Goal: Task Accomplishment & Management: Manage account settings

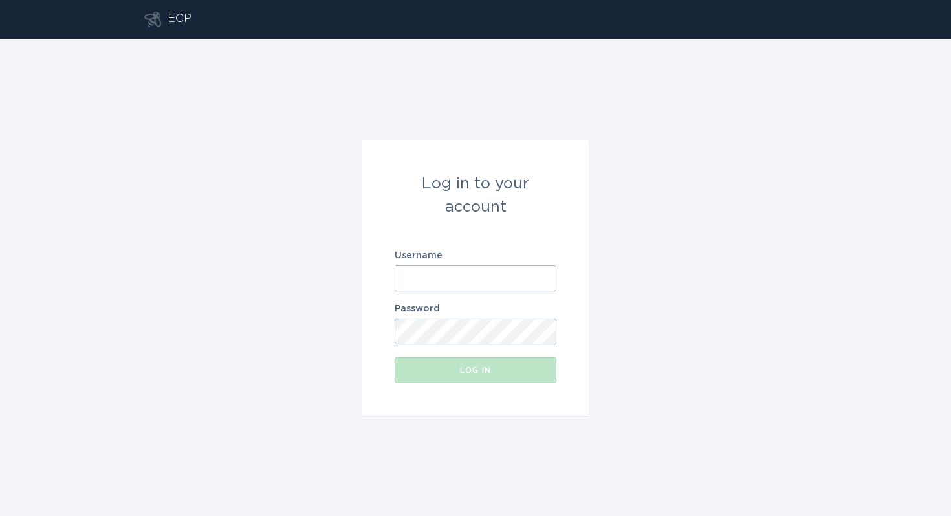
click at [474, 278] on input "Username" at bounding box center [476, 278] width 162 height 26
type input "[EMAIL_ADDRESS][DOMAIN_NAME]"
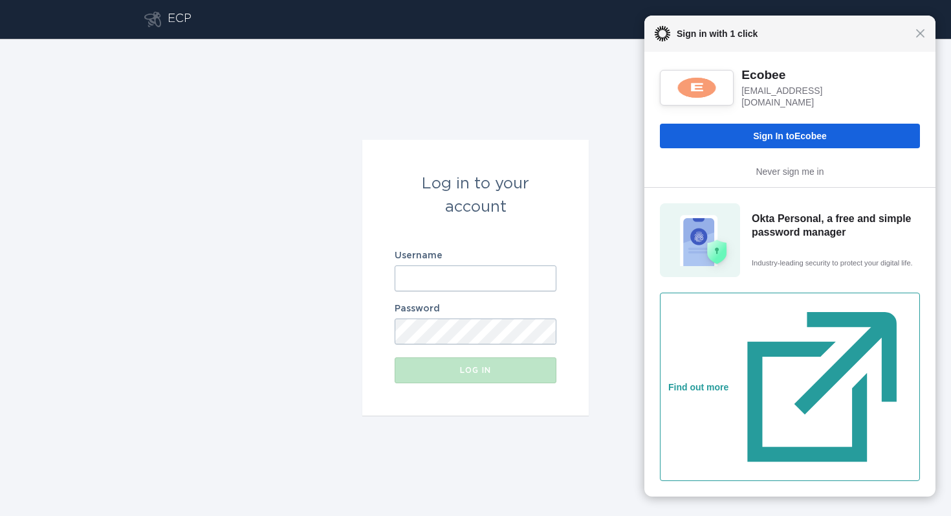
click at [456, 288] on input "Username" at bounding box center [476, 278] width 162 height 26
click at [536, 284] on input "Username" at bounding box center [476, 278] width 162 height 26
click at [0, 515] on com-1password-button at bounding box center [0, 516] width 0 height 0
type input "a"
click at [923, 32] on span "Close" at bounding box center [921, 33] width 10 height 10
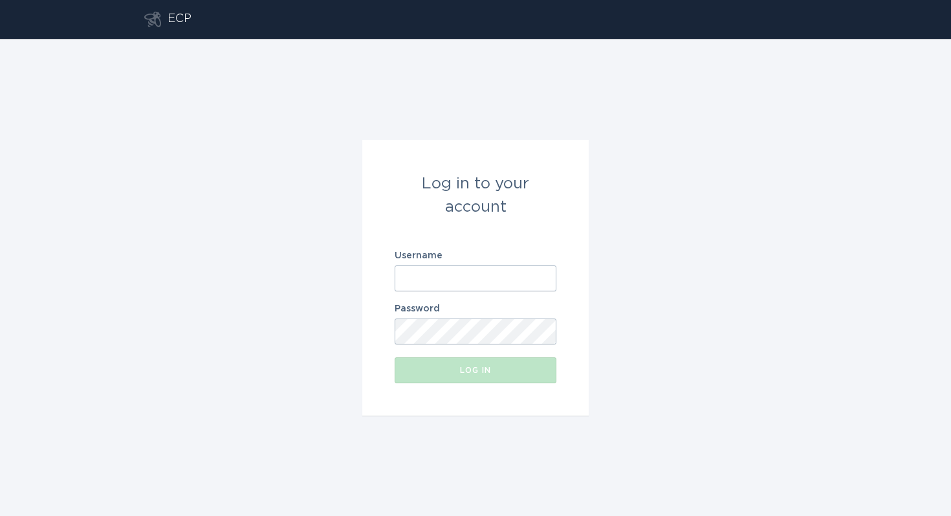
click at [439, 283] on input "Username" at bounding box center [476, 278] width 162 height 26
type input "[EMAIL_ADDRESS][DOMAIN_NAME]"
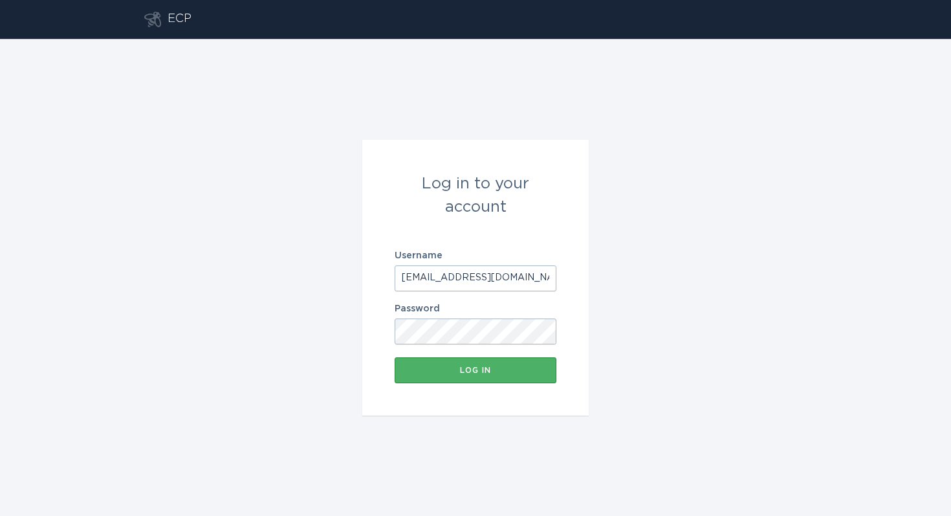
click at [455, 382] on button "Log in" at bounding box center [476, 370] width 162 height 26
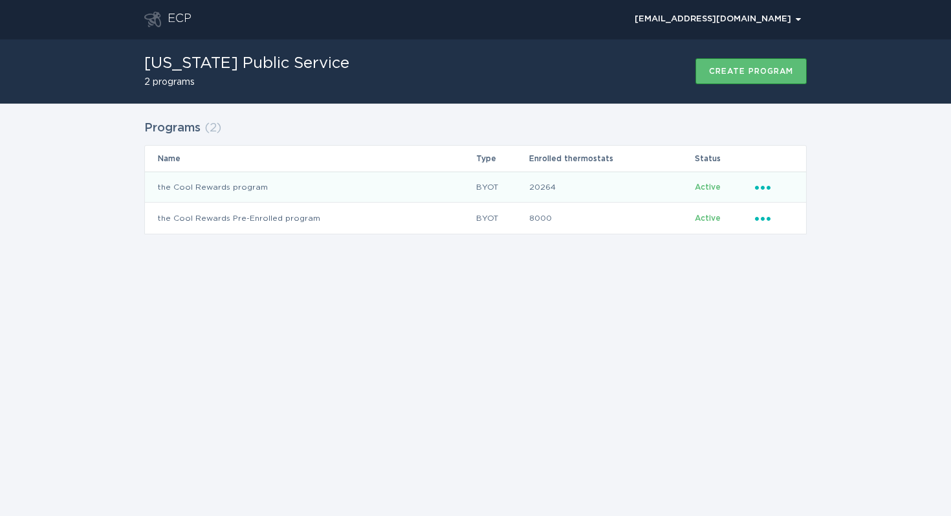
click at [771, 186] on icon "Ellipsis" at bounding box center [764, 185] width 18 height 11
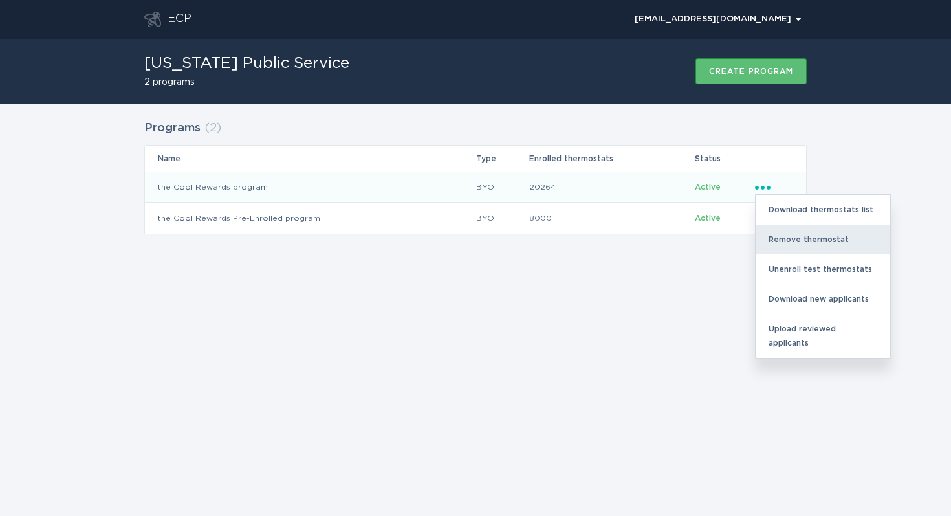
click at [791, 237] on div "Remove thermostat" at bounding box center [823, 240] width 135 height 30
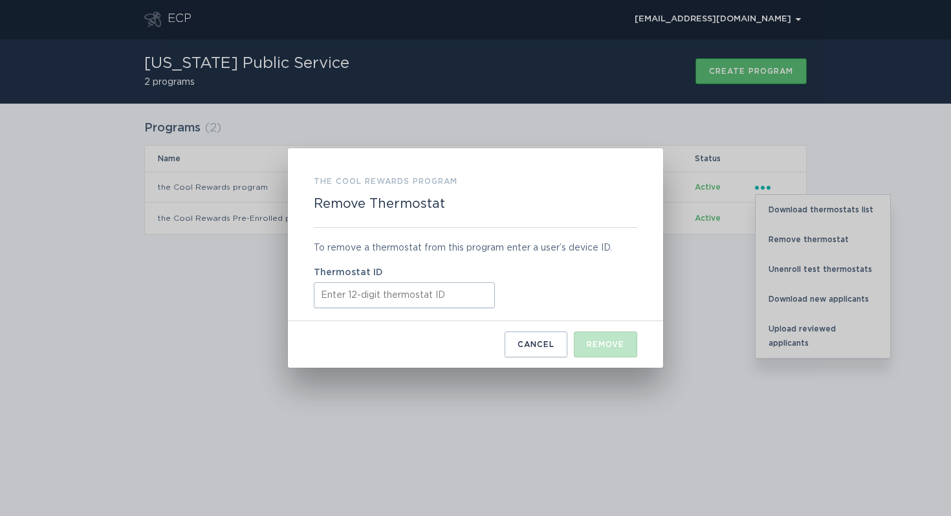
click at [377, 294] on input "Thermostat ID" at bounding box center [404, 295] width 181 height 26
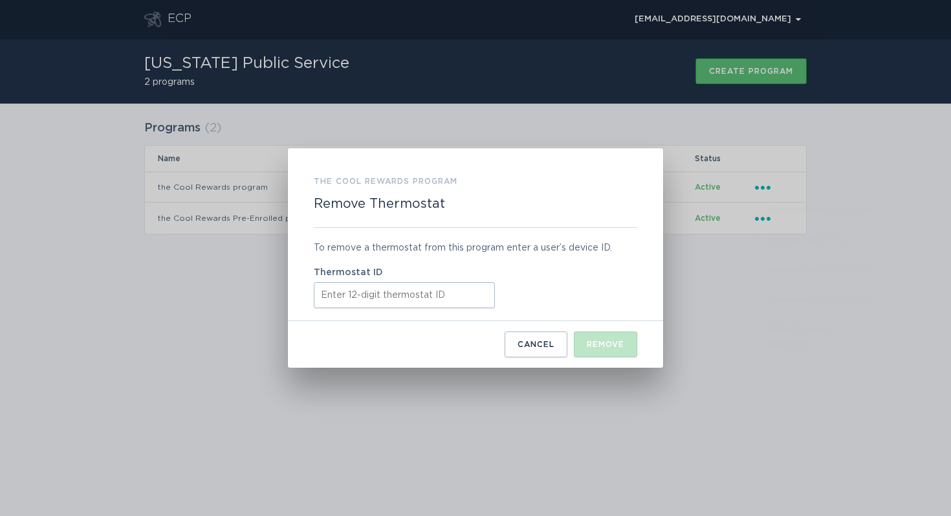
paste input "532522450981"
type input "532522450981"
click at [599, 344] on div "Remove" at bounding box center [606, 344] width 38 height 8
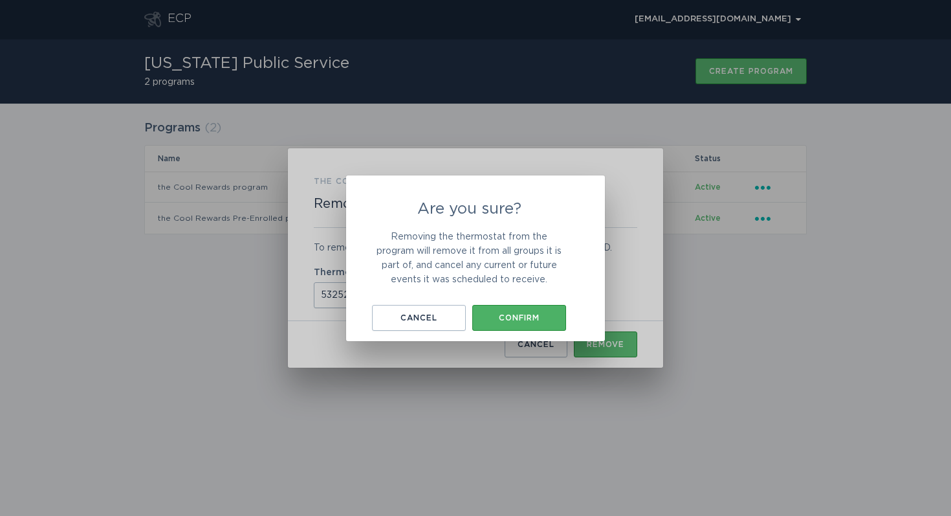
click at [537, 315] on div "Confirm" at bounding box center [519, 318] width 81 height 8
